Goal: Information Seeking & Learning: Learn about a topic

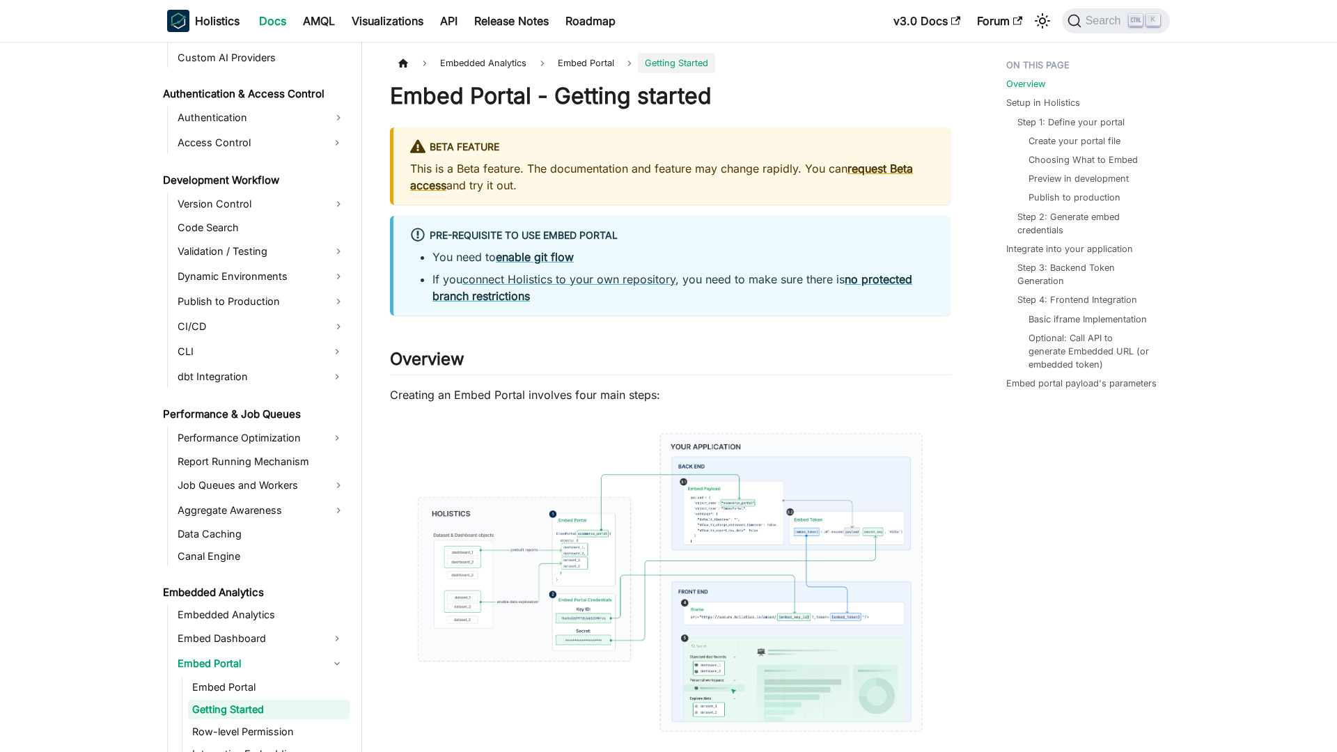
scroll to position [1044, 0]
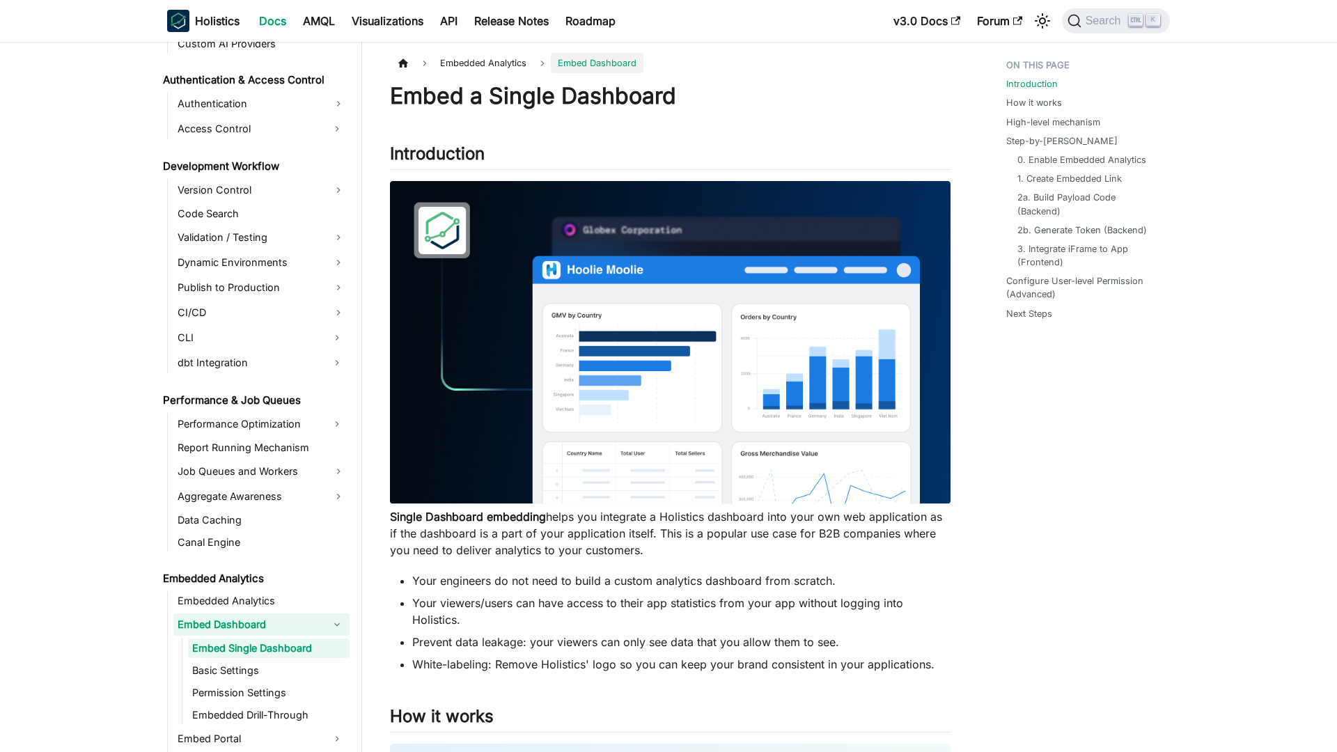
scroll to position [997, 0]
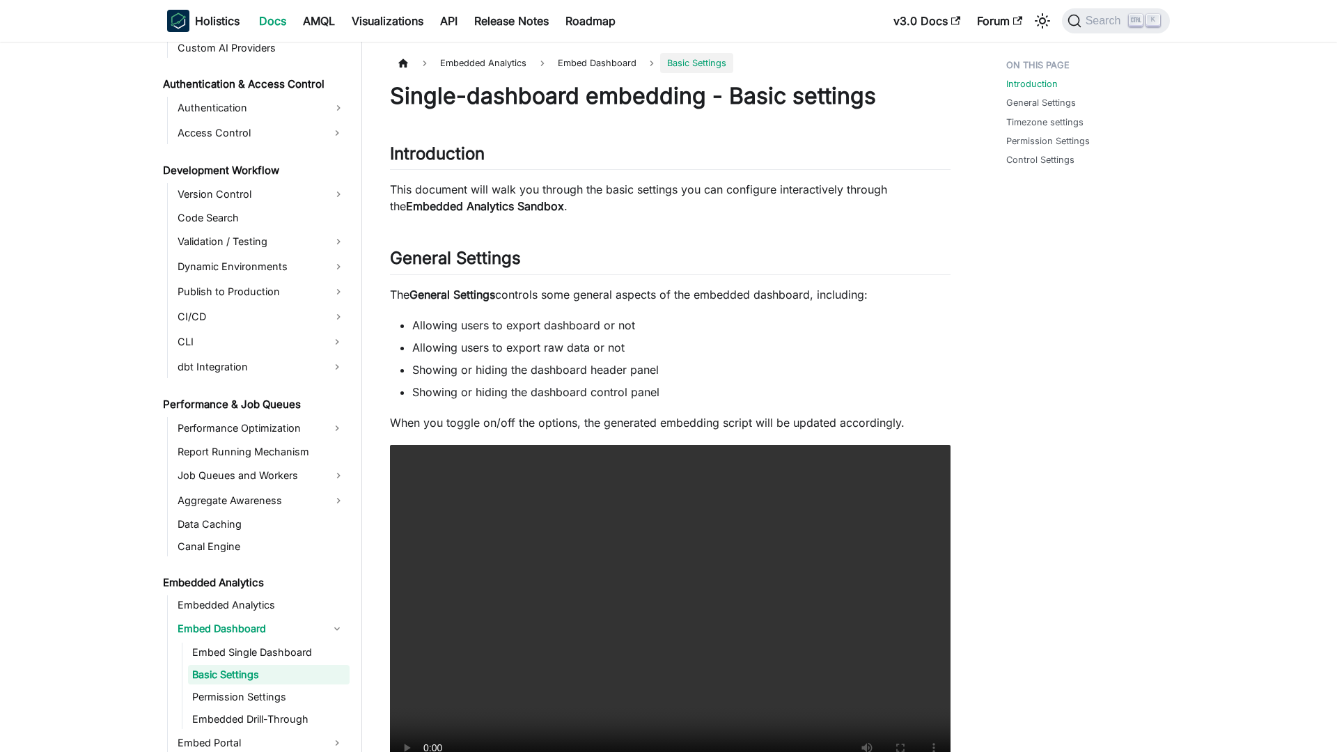
scroll to position [1019, 0]
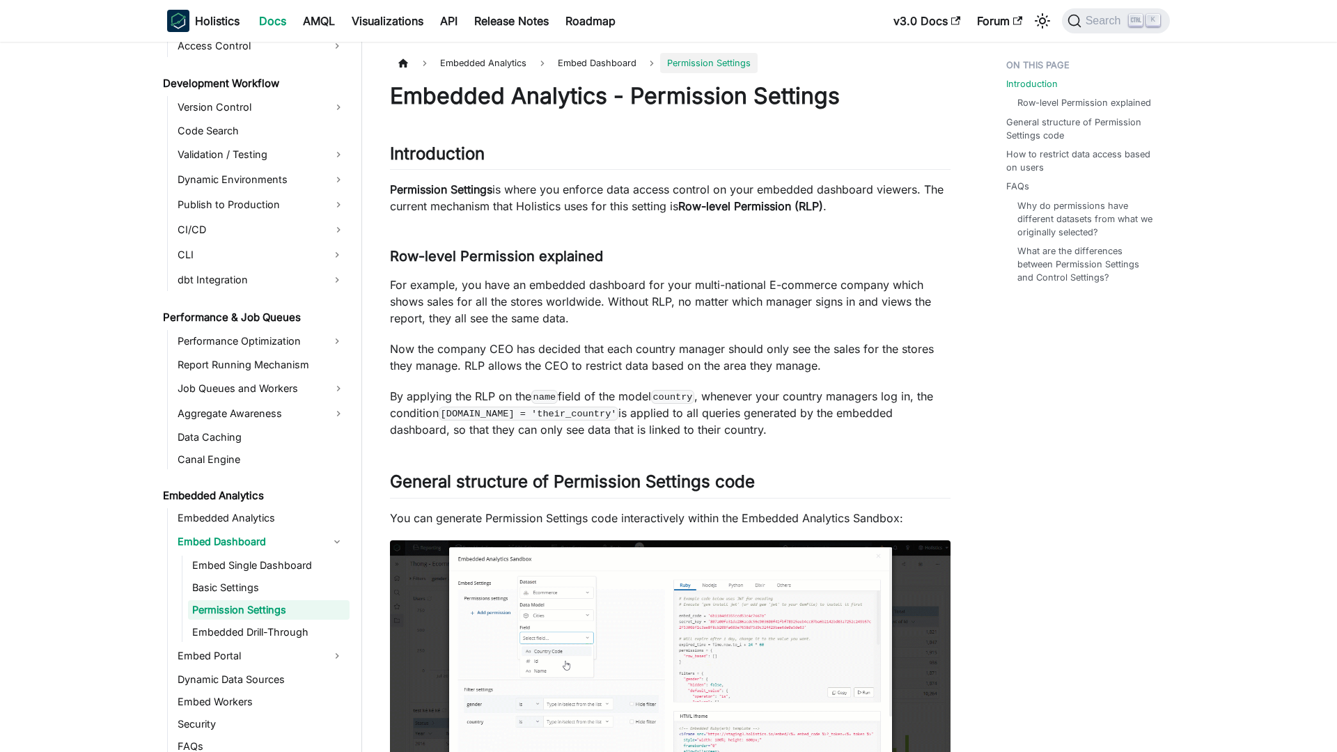
scroll to position [1042, 0]
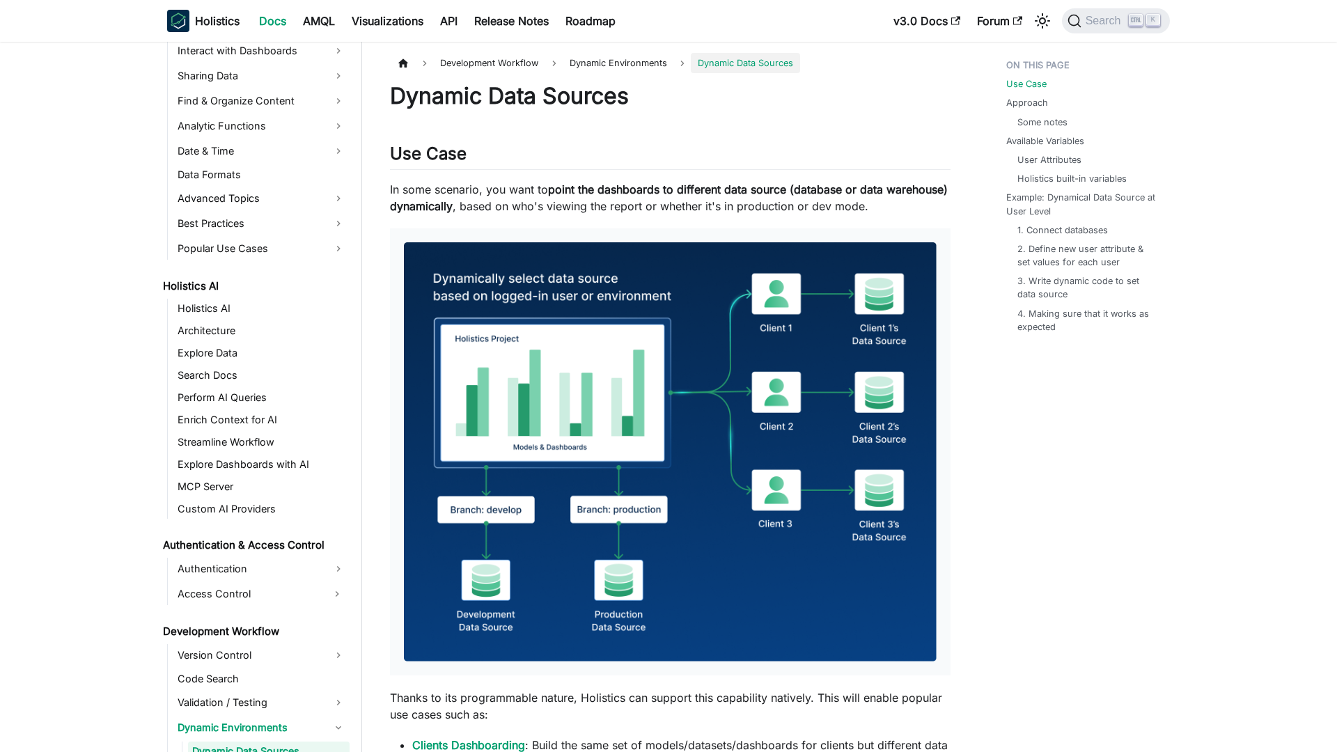
scroll to position [635, 0]
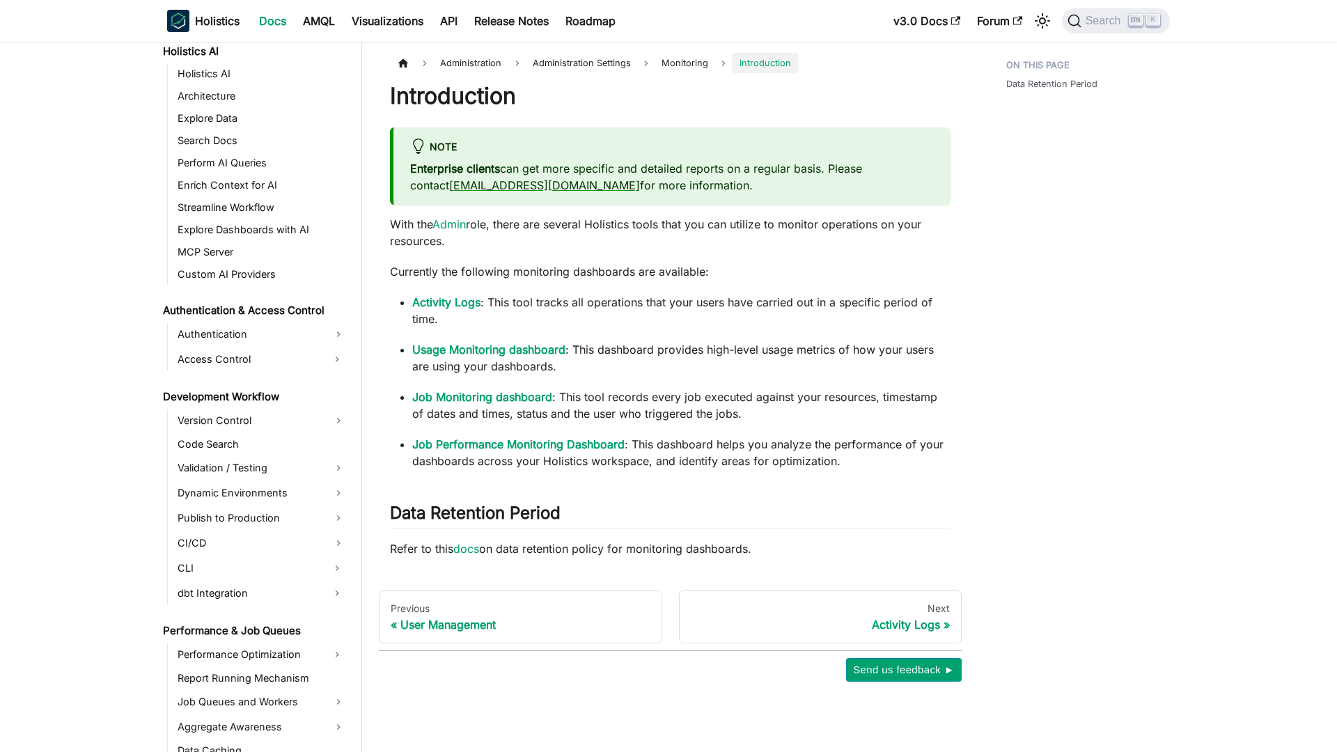
scroll to position [1437, 0]
